Goal: Use online tool/utility: Utilize a website feature to perform a specific function

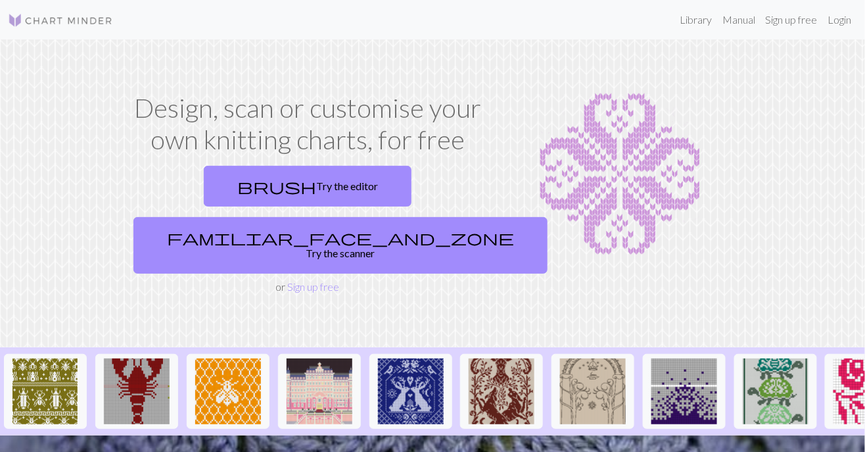
click at [415, 189] on div "Design, scan or customise your own knitting charts, for free brush Try the edit…" at bounding box center [307, 193] width 375 height 203
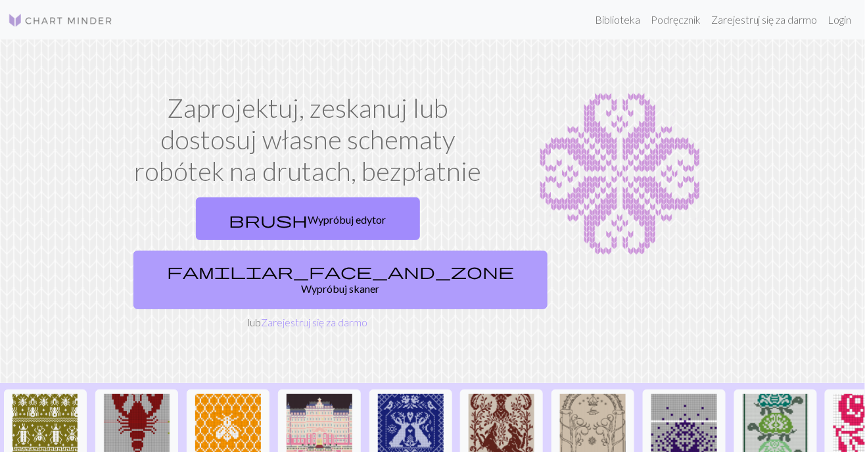
click at [380, 282] on font "Wypróbuj skaner" at bounding box center [341, 288] width 78 height 12
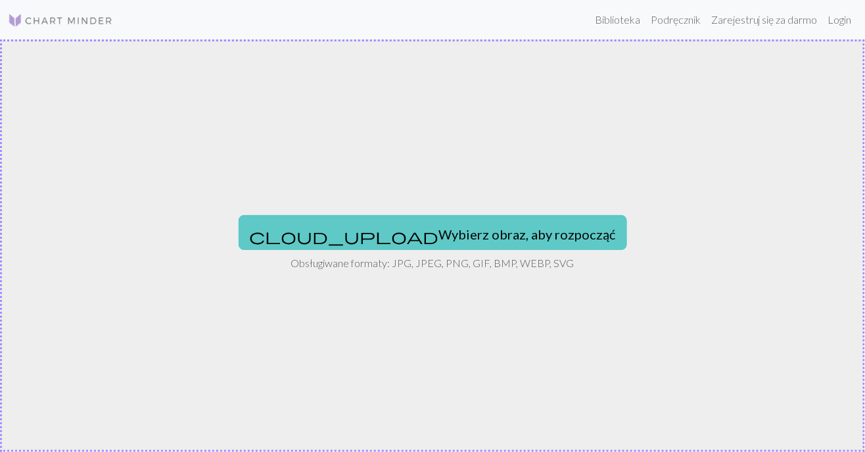
click at [467, 239] on font "Wybierz obraz, aby rozpocząć" at bounding box center [527, 234] width 177 height 16
type input "C:\fakepath\156.jpg"
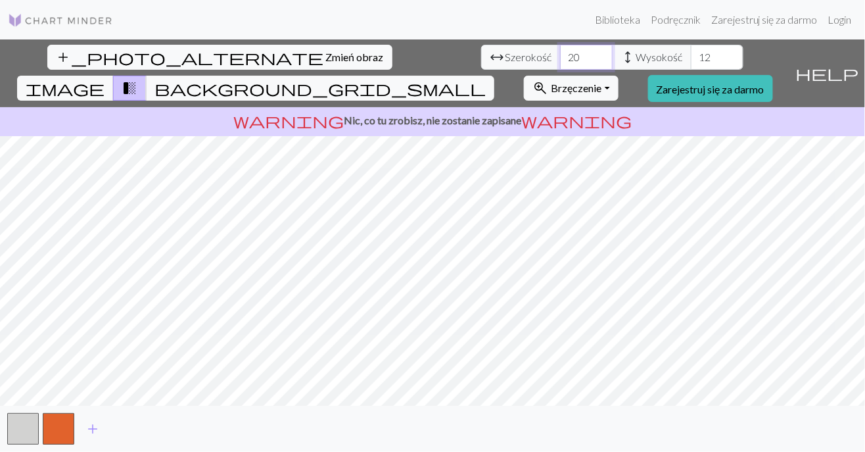
click at [560, 60] on input "20" at bounding box center [586, 57] width 53 height 25
type input "2"
type input "30"
click at [691, 62] on input "12" at bounding box center [717, 57] width 53 height 25
click at [137, 79] on span "transition_fade" at bounding box center [130, 88] width 16 height 18
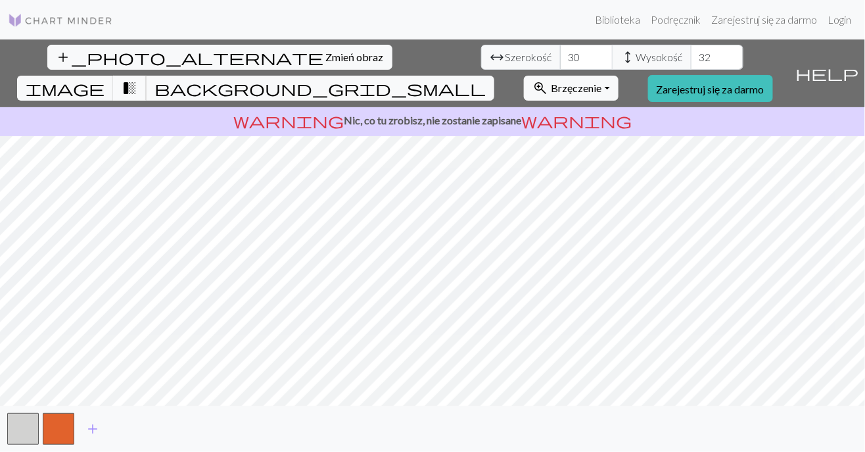
click at [137, 79] on span "transition_fade" at bounding box center [130, 88] width 16 height 18
click at [105, 79] on span "image" at bounding box center [65, 88] width 79 height 18
click at [691, 59] on input "32" at bounding box center [717, 57] width 53 height 25
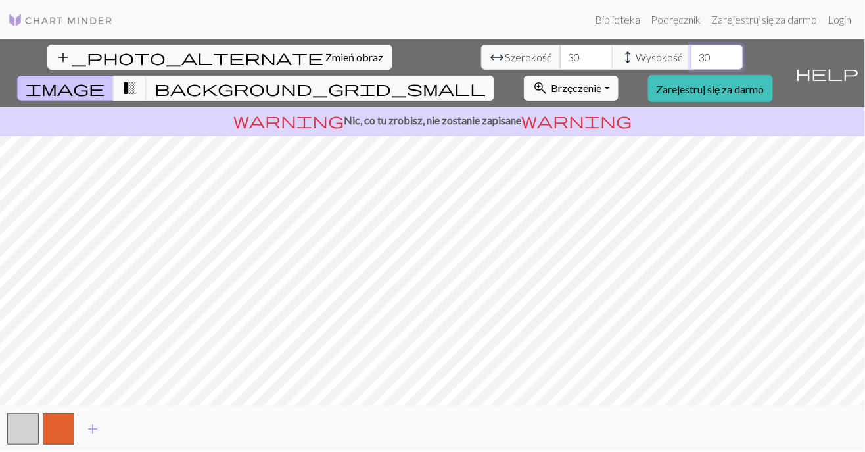
type input "30"
click at [560, 59] on input "30" at bounding box center [586, 57] width 53 height 25
type input "3"
type input "35"
click at [486, 79] on span "background_grid_small" at bounding box center [320, 88] width 331 height 18
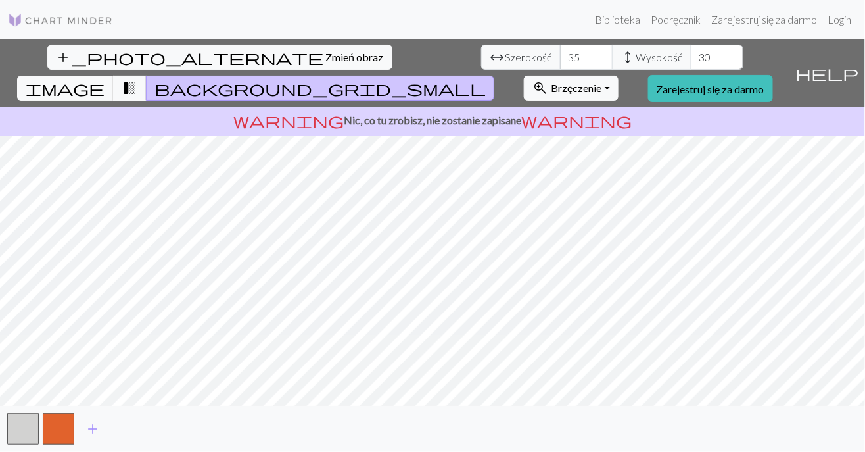
click at [486, 79] on span "background_grid_small" at bounding box center [320, 88] width 331 height 18
click at [602, 82] on font "Brzęczenie" at bounding box center [576, 88] width 51 height 12
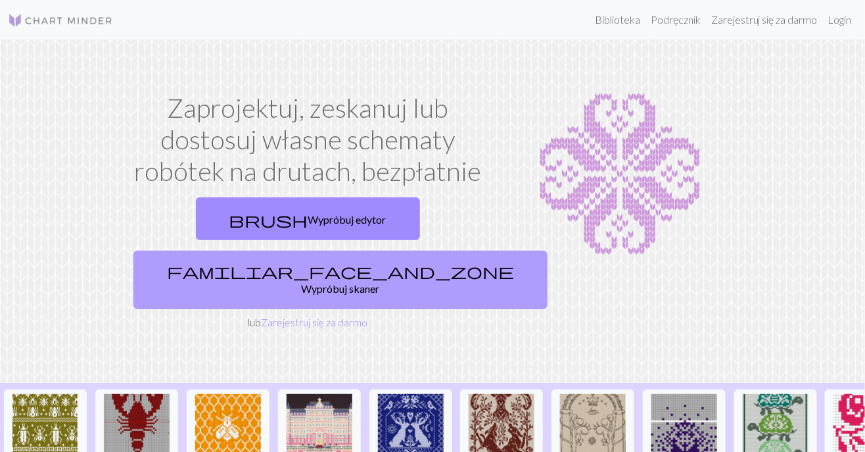
click at [380, 282] on font "Wypróbuj skaner" at bounding box center [341, 288] width 78 height 12
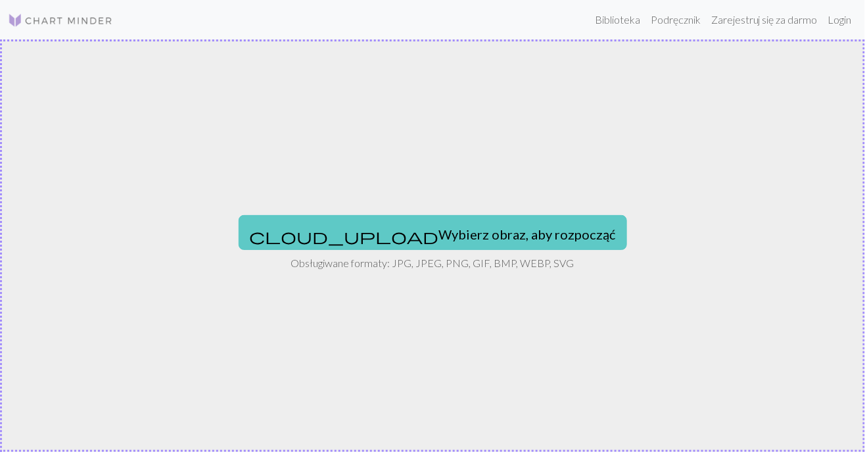
click at [439, 240] on font "Wybierz obraz, aby rozpocząć" at bounding box center [527, 234] width 177 height 16
type input "C:\fakepath\156.jpg"
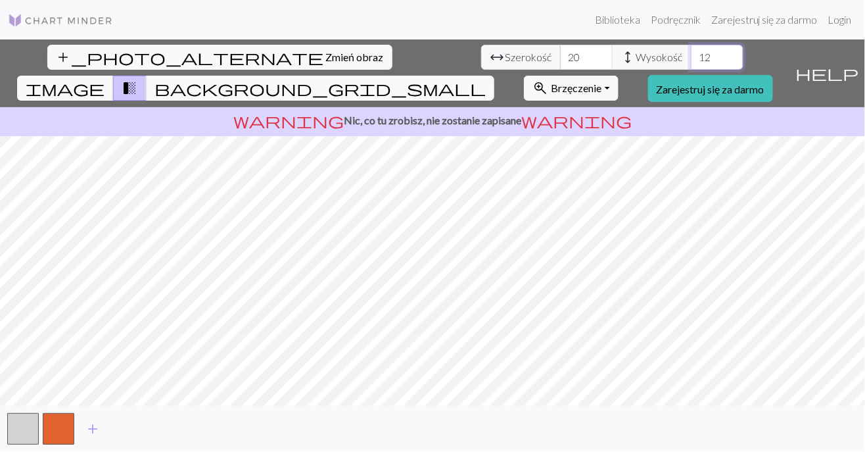
click at [691, 60] on input "12" at bounding box center [717, 57] width 53 height 25
click at [691, 59] on input "2" at bounding box center [717, 57] width 53 height 25
type input "20"
